Goal: Find contact information: Find contact information

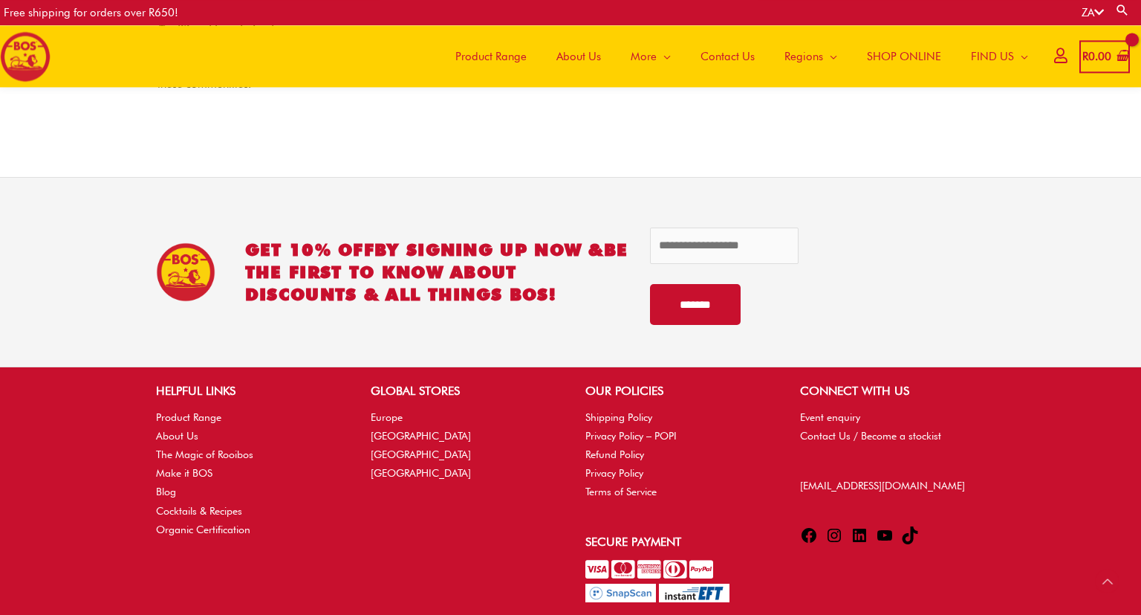
scroll to position [2206, 0]
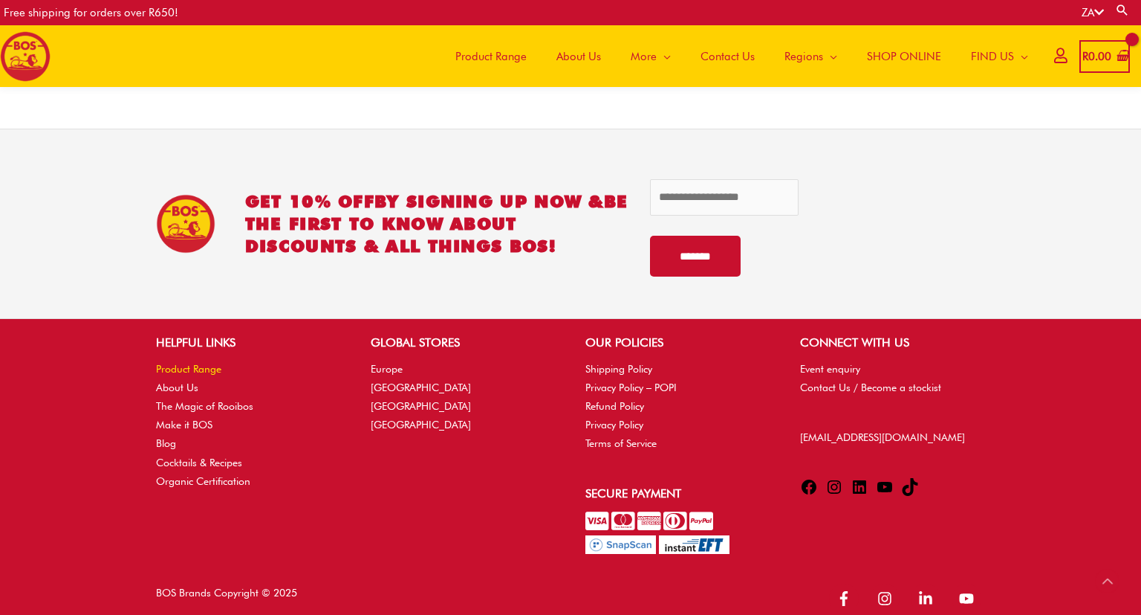
click at [178, 363] on link "Product Range" at bounding box center [188, 369] width 65 height 12
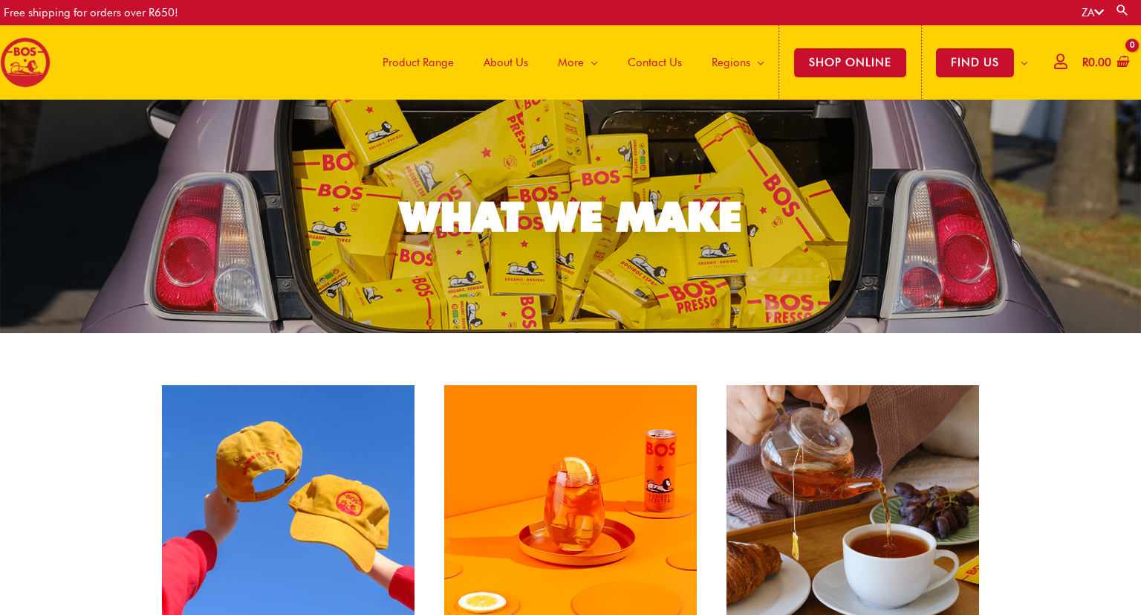
click at [877, 62] on span "SHOP ONLINE" at bounding box center [850, 62] width 112 height 29
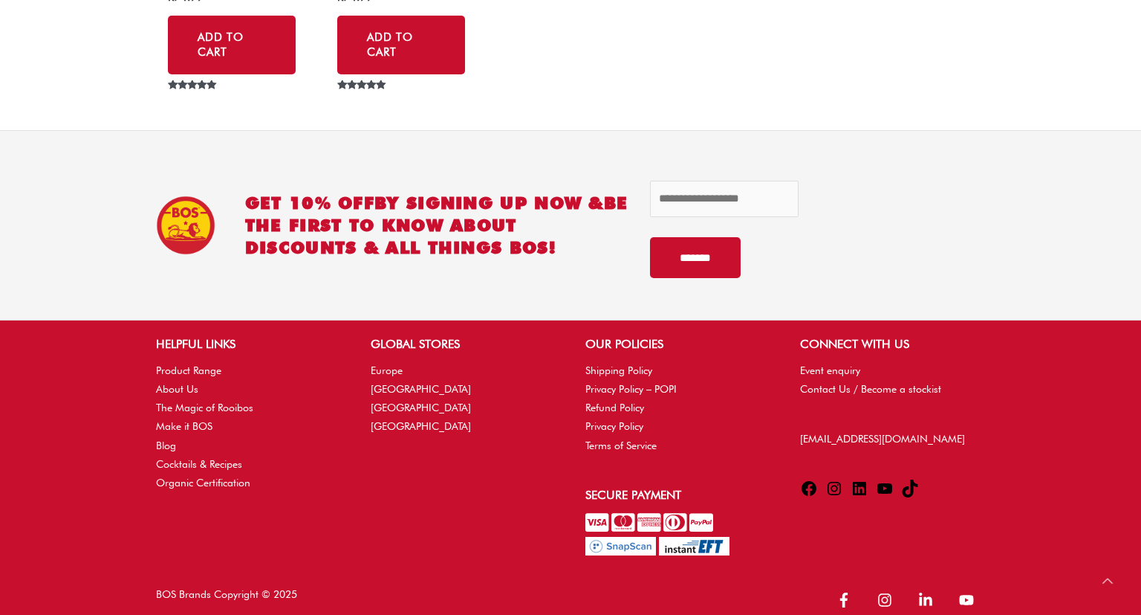
scroll to position [7420, 0]
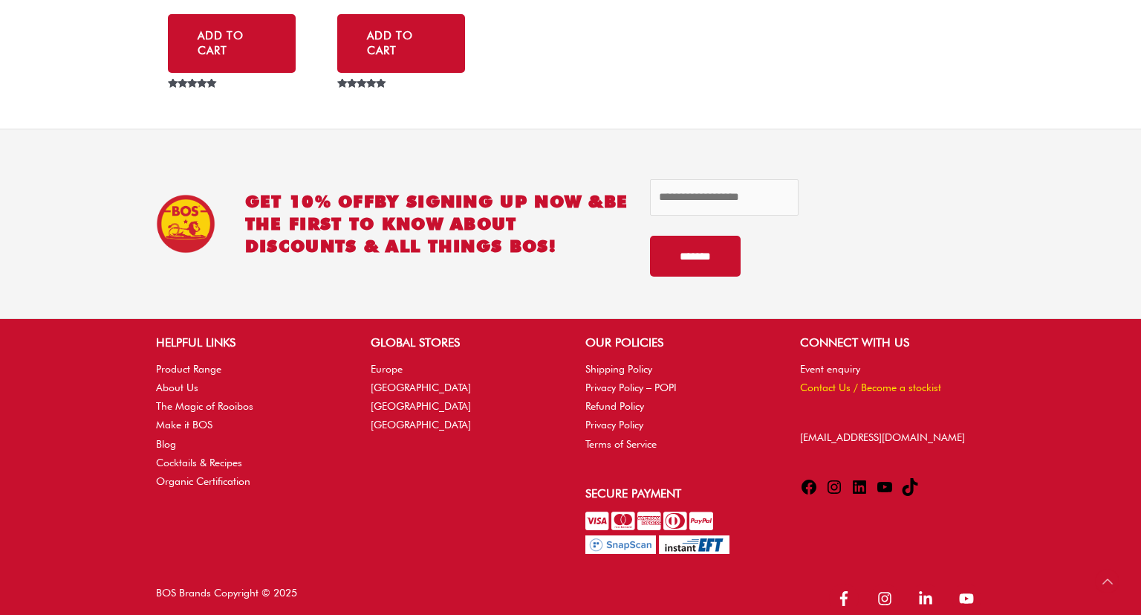
click at [885, 386] on link "Contact Us / Become a stockist" at bounding box center [870, 387] width 141 height 12
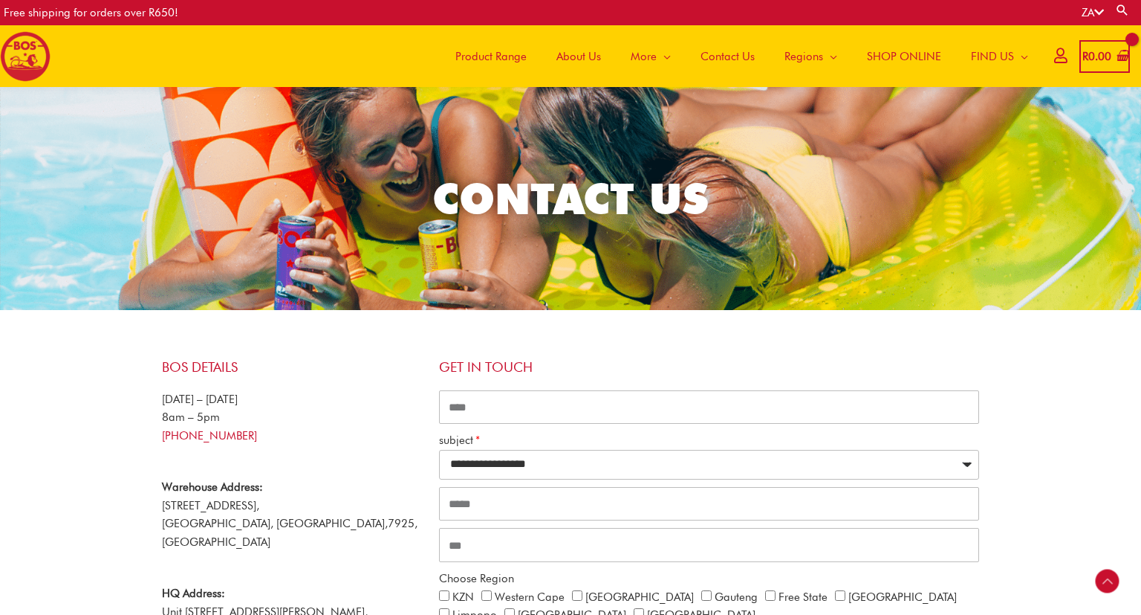
scroll to position [789, 0]
